Goal: Find specific page/section: Find specific page/section

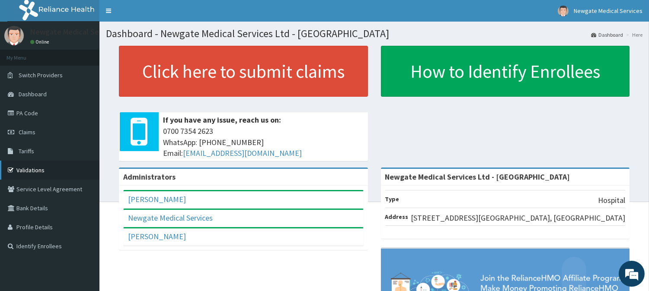
click at [35, 171] on link "Validations" at bounding box center [49, 170] width 99 height 19
click at [31, 114] on link "PA Code" at bounding box center [49, 113] width 99 height 19
click at [33, 169] on link "Validations" at bounding box center [49, 170] width 99 height 19
click at [25, 115] on link "PA Code" at bounding box center [49, 113] width 99 height 19
click at [29, 169] on link "Validations" at bounding box center [49, 170] width 99 height 19
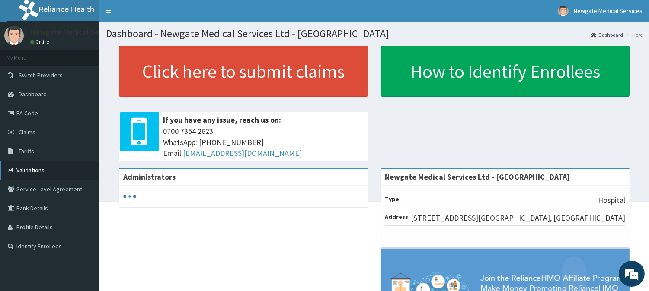
click at [29, 167] on link "Validations" at bounding box center [49, 170] width 99 height 19
